Goal: Information Seeking & Learning: Learn about a topic

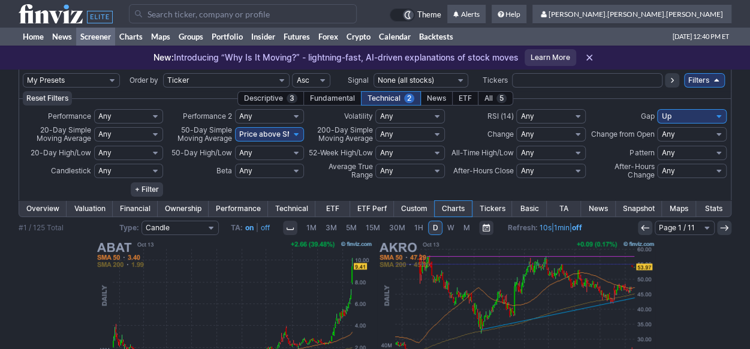
click at [105, 76] on select "My Presets -Save Screen -Edit Screens s: ADR K VOLUME s: Revenue EPS FCF s: int…" at bounding box center [71, 80] width 97 height 14
click at [23, 73] on select "My Presets -Save Screen -Edit Screens s: ADR K VOLUME s: Revenue EPS FCF s: int…" at bounding box center [71, 80] width 97 height 14
select select "My Presets"
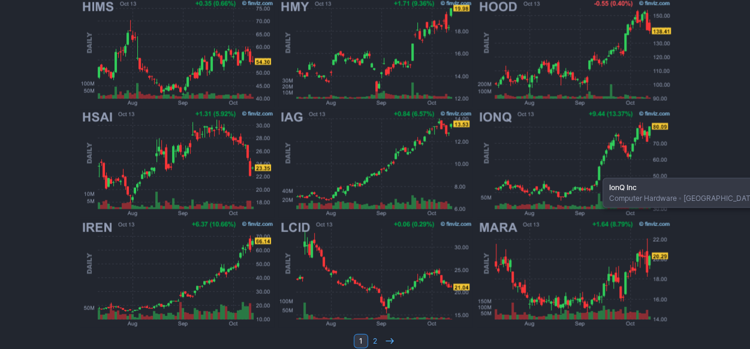
scroll to position [1113, 0]
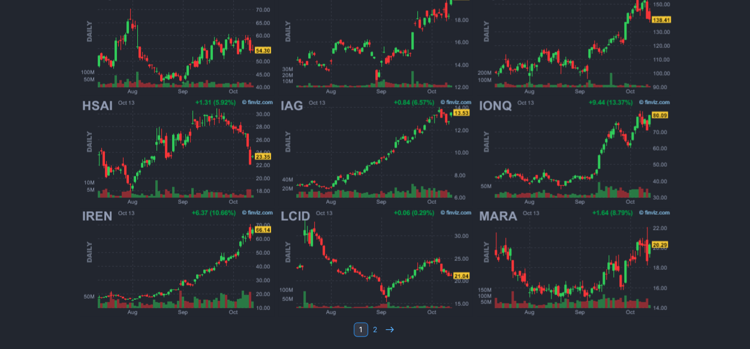
click at [397, 329] on td "1 2" at bounding box center [375, 329] width 712 height 17
click at [393, 330] on icon at bounding box center [390, 329] width 10 height 10
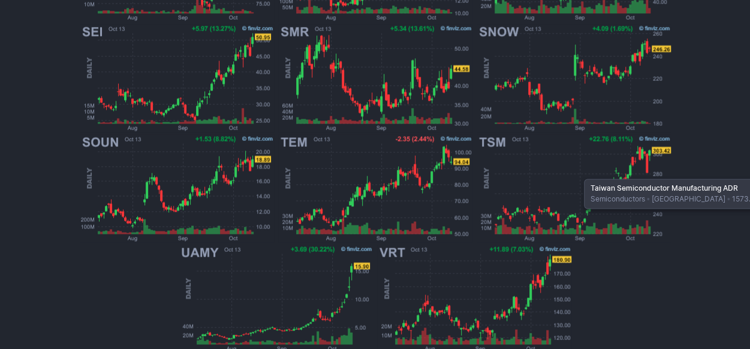
scroll to position [893, 0]
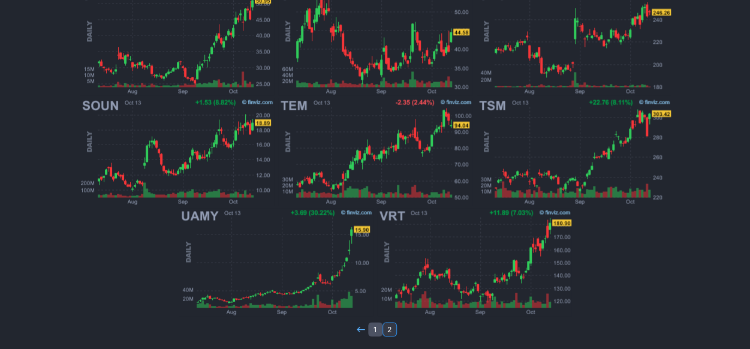
click at [376, 330] on link "1" at bounding box center [375, 329] width 14 height 14
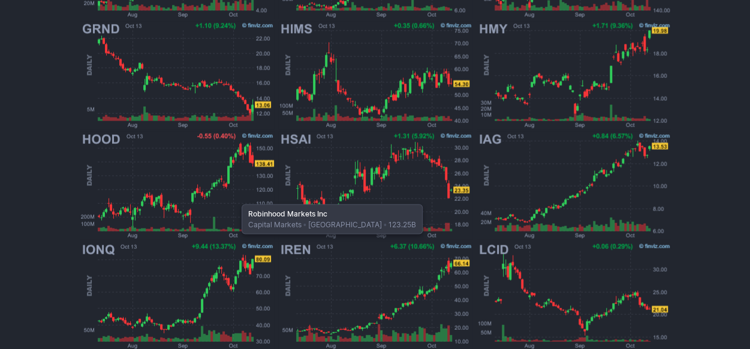
scroll to position [1113, 0]
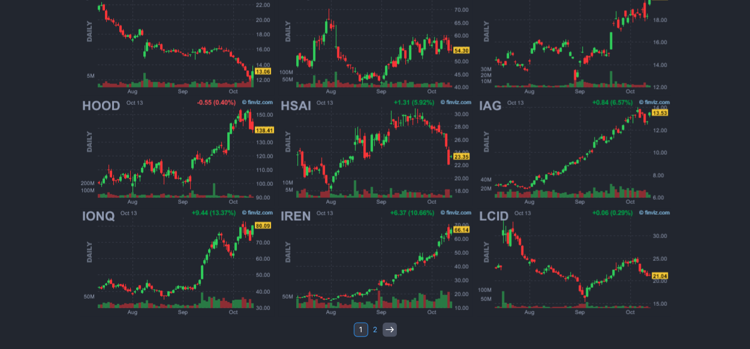
click at [385, 331] on icon at bounding box center [390, 329] width 10 height 10
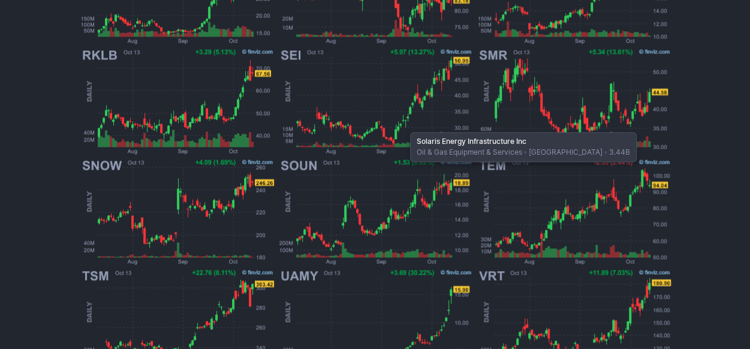
scroll to position [893, 0]
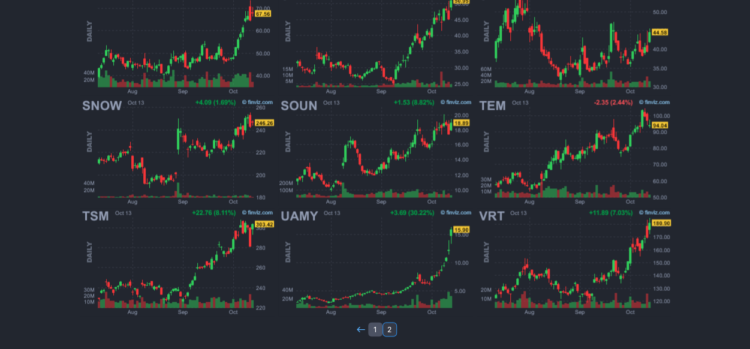
click at [372, 330] on link "1" at bounding box center [375, 329] width 14 height 14
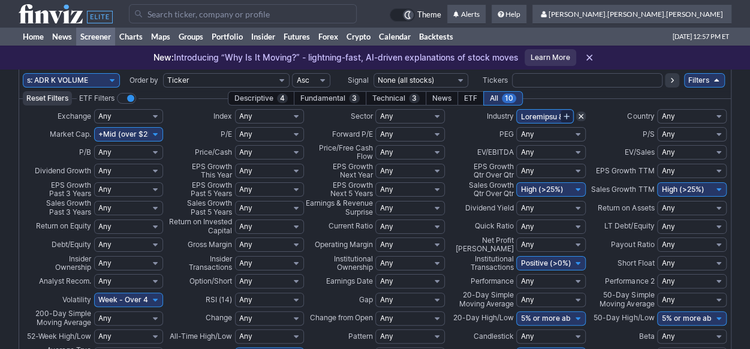
click at [592, 56] on use at bounding box center [589, 58] width 6 height 6
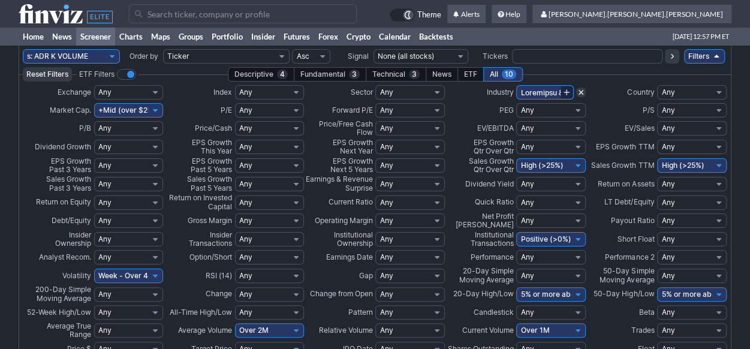
click at [567, 92] on use at bounding box center [565, 91] width 5 height 5
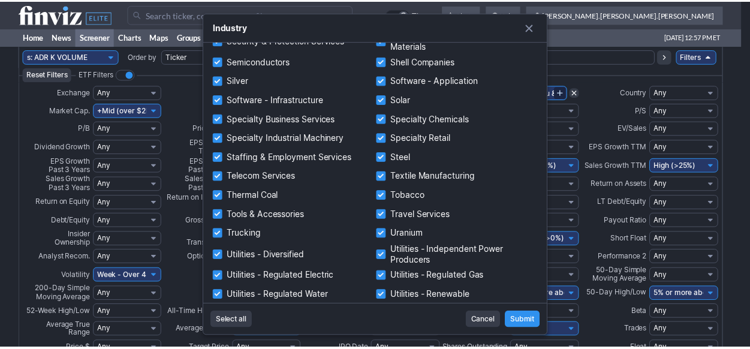
scroll to position [1246, 0]
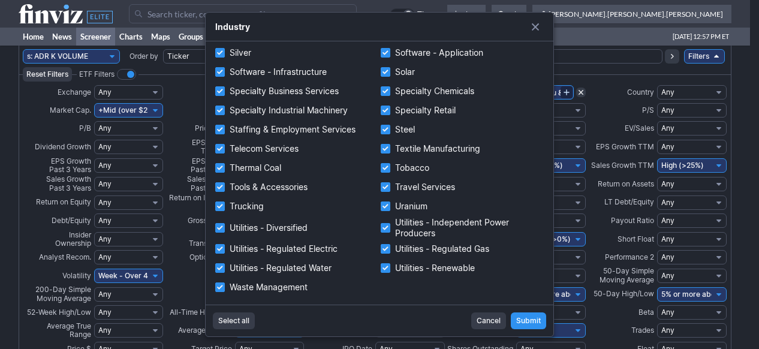
click at [536, 27] on button "\aIndustry filter" at bounding box center [535, 27] width 17 height 17
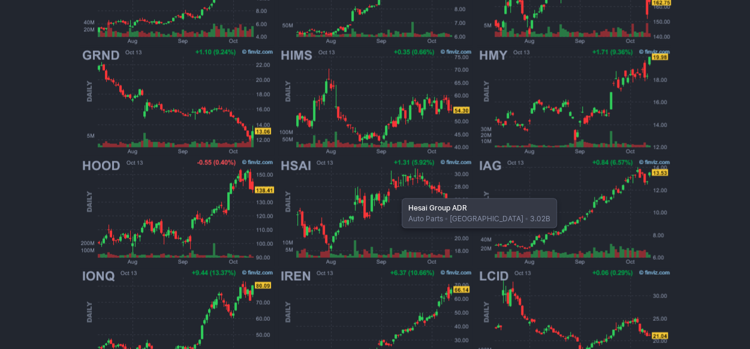
scroll to position [1089, 0]
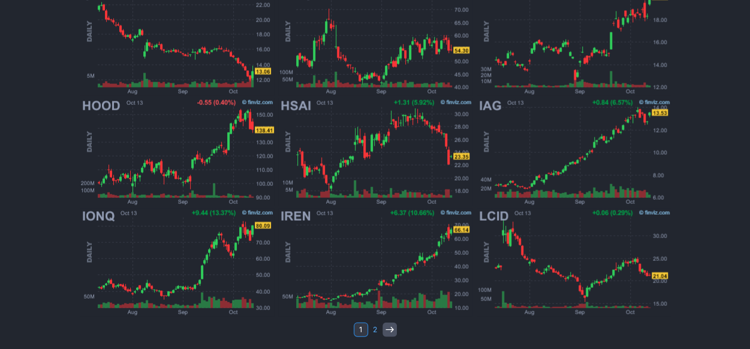
click at [389, 328] on use at bounding box center [389, 328] width 8 height 5
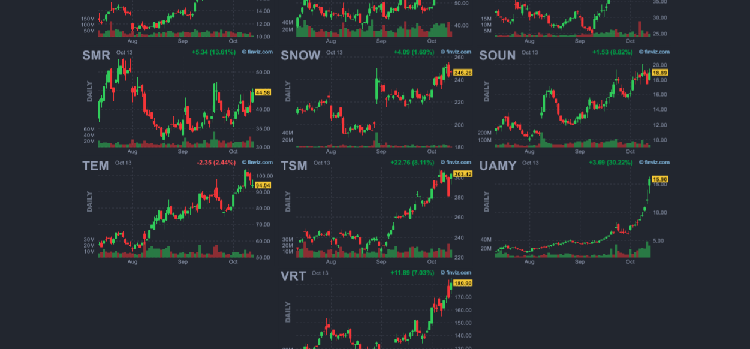
scroll to position [1003, 0]
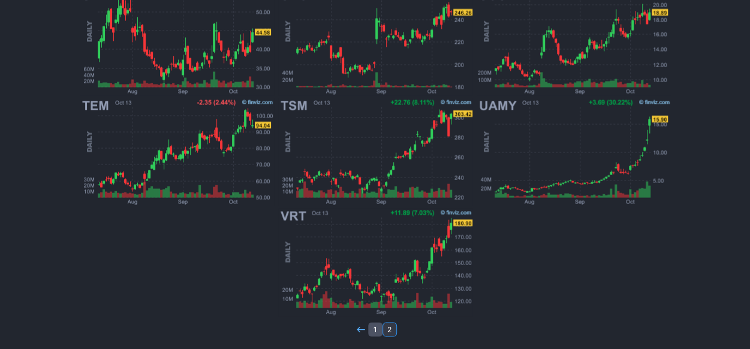
click at [376, 327] on link "1" at bounding box center [375, 329] width 14 height 14
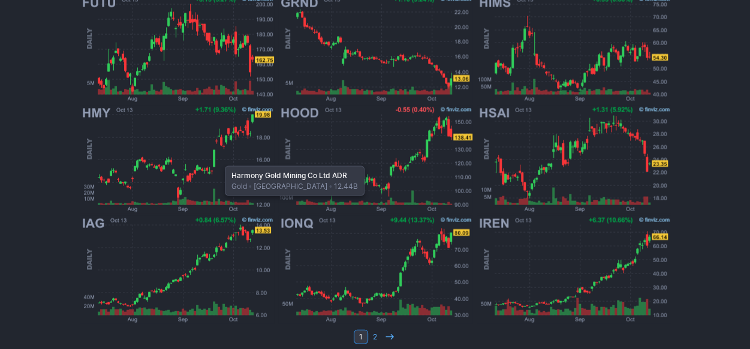
scroll to position [1113, 0]
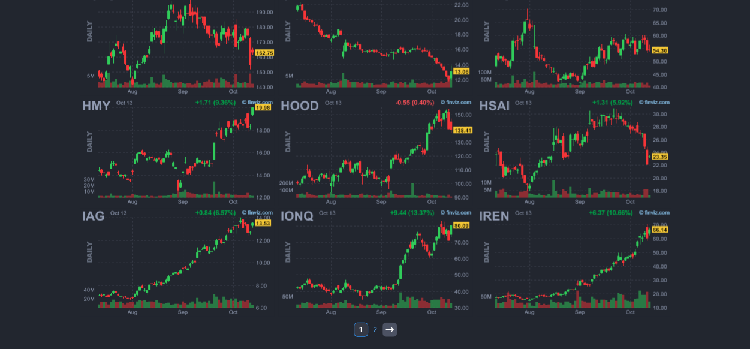
click at [389, 324] on icon at bounding box center [390, 329] width 10 height 10
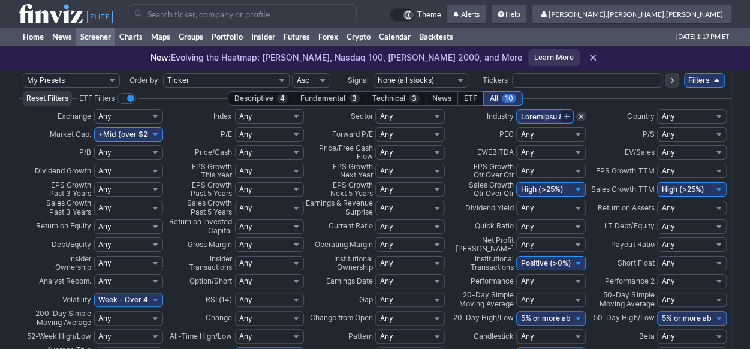
click at [102, 82] on select "My Presets -Save Screen -Edit Screens s: ADR K VOLUME s: Revenue EPS FCF s: int…" at bounding box center [71, 80] width 97 height 14
click at [23, 73] on select "My Presets -Save Screen -Edit Screens s: ADR K VOLUME s: Revenue EPS FCF s: int…" at bounding box center [71, 80] width 97 height 14
select select "My Presets"
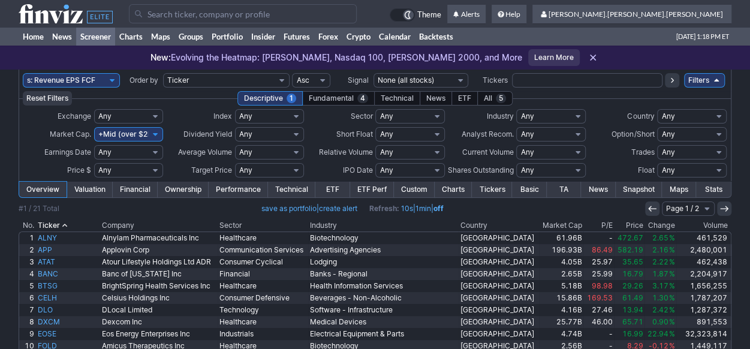
click at [445, 190] on link "Charts" at bounding box center [452, 190] width 37 height 16
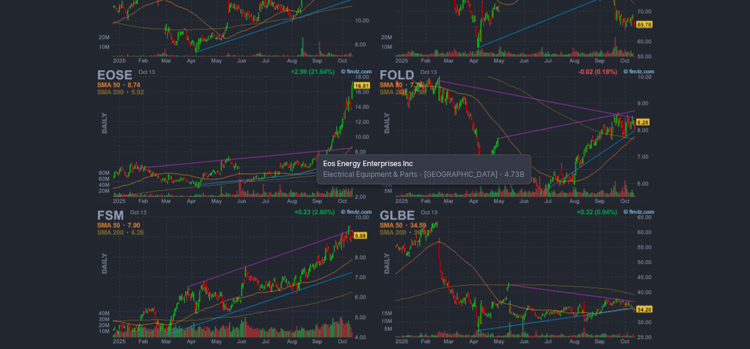
scroll to position [744, 0]
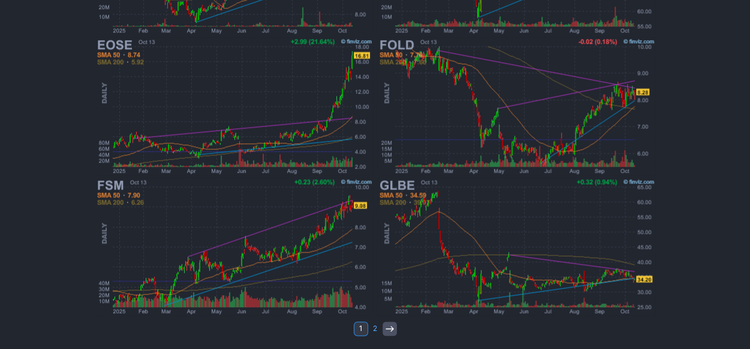
click at [387, 329] on icon at bounding box center [390, 329] width 10 height 10
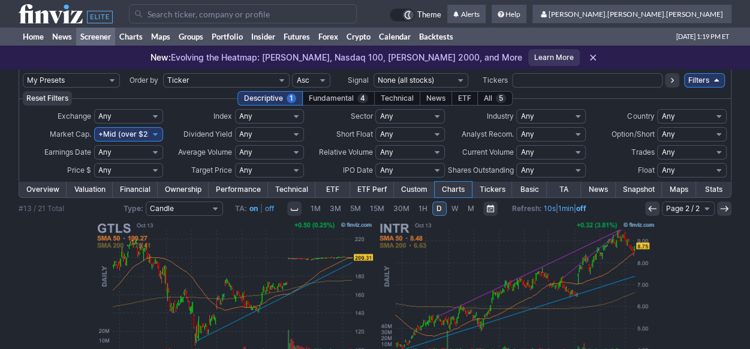
click at [101, 83] on select "My Presets -Save Screen -Edit Screens s: ADR K VOLUME s: Revenue EPS FCF s: int…" at bounding box center [71, 80] width 97 height 14
click at [23, 73] on select "My Presets -Save Screen -Edit Screens s: ADR K VOLUME s: Revenue EPS FCF s: int…" at bounding box center [71, 80] width 97 height 14
select select "My Presets"
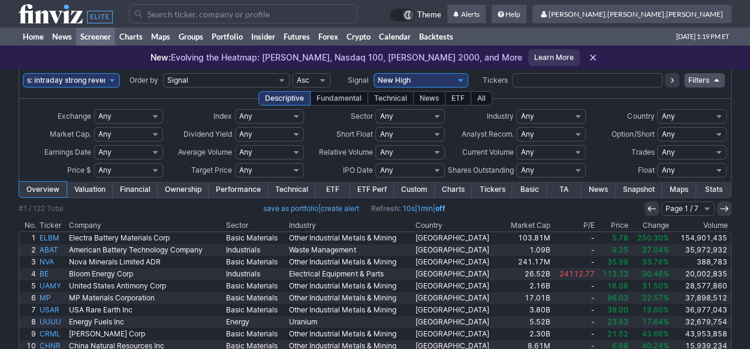
click at [654, 226] on th "Change" at bounding box center [650, 225] width 41 height 12
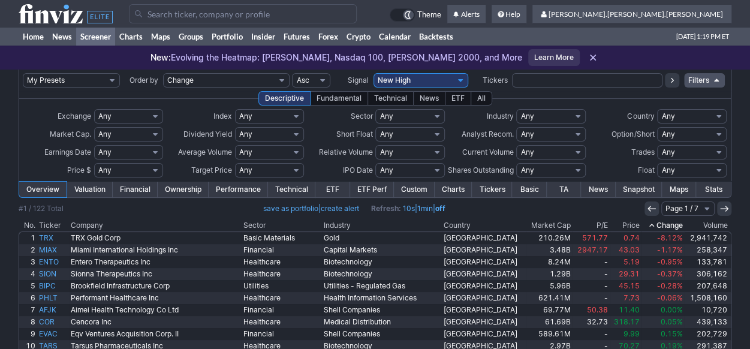
click at [663, 226] on th "Change" at bounding box center [662, 225] width 43 height 12
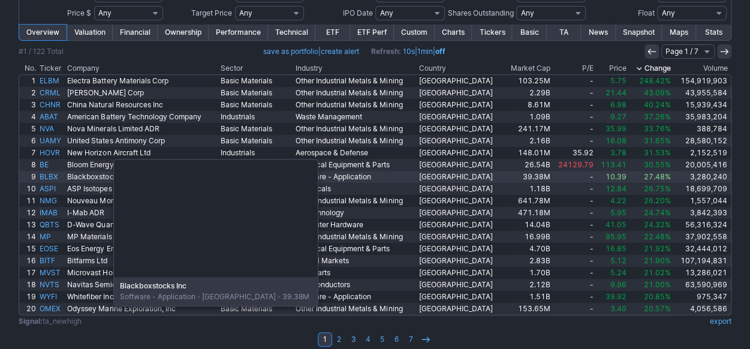
scroll to position [167, 0]
